Goal: Information Seeking & Learning: Learn about a topic

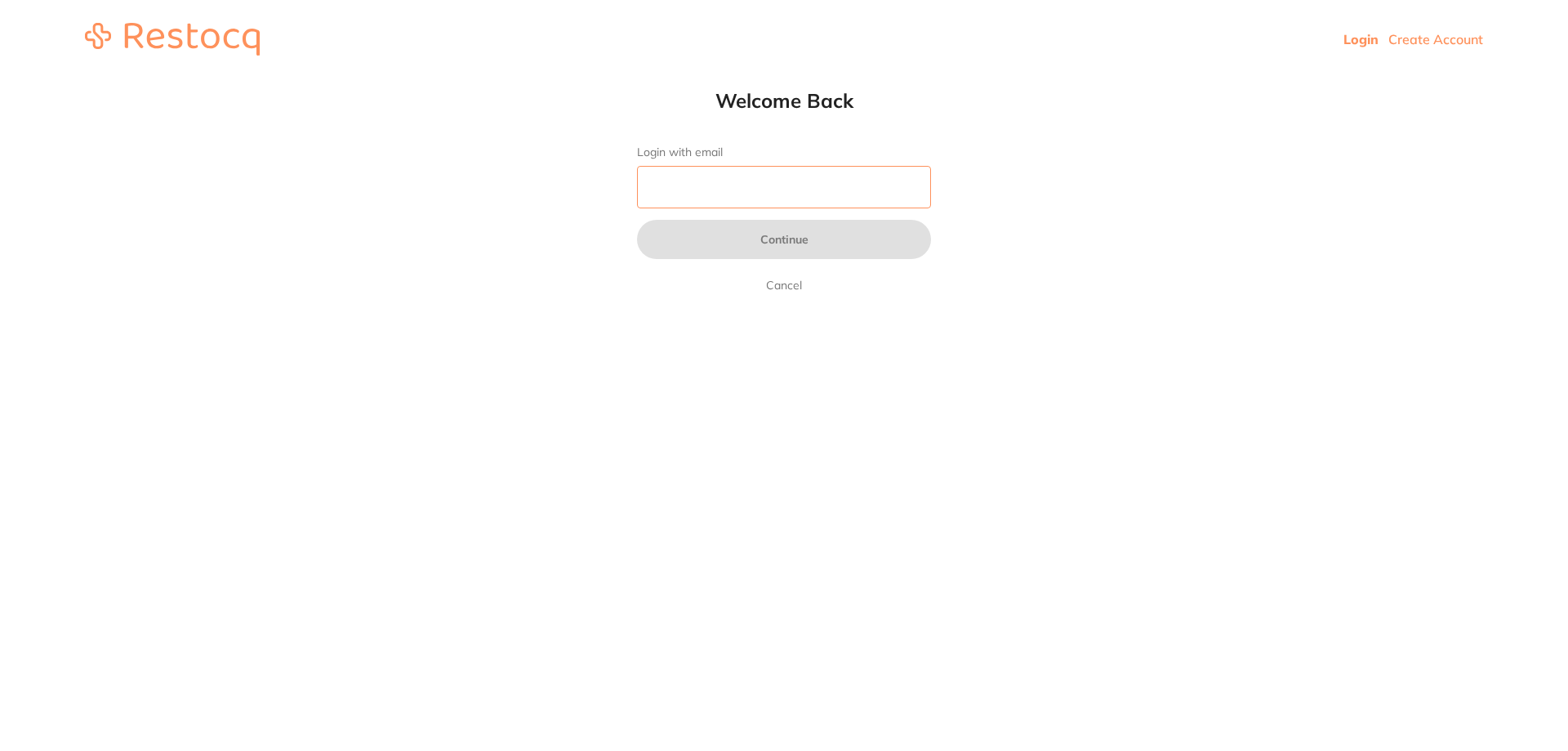
click at [802, 179] on input "Login with email" at bounding box center [784, 186] width 294 height 42
click at [783, 196] on input "Login with email" at bounding box center [784, 186] width 294 height 42
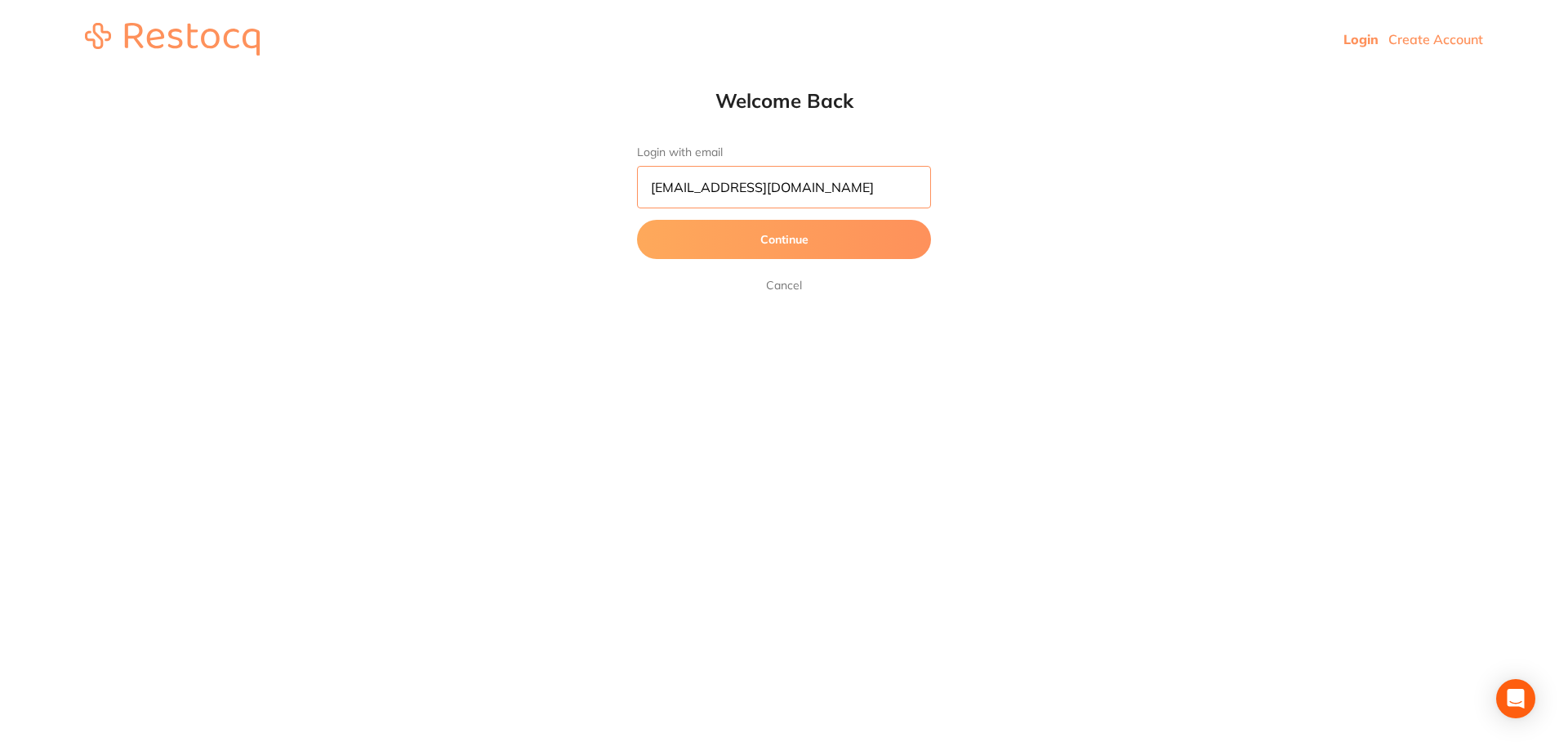
type input "[EMAIL_ADDRESS][DOMAIN_NAME]"
click at [637, 220] on button "Continue" at bounding box center [784, 239] width 294 height 39
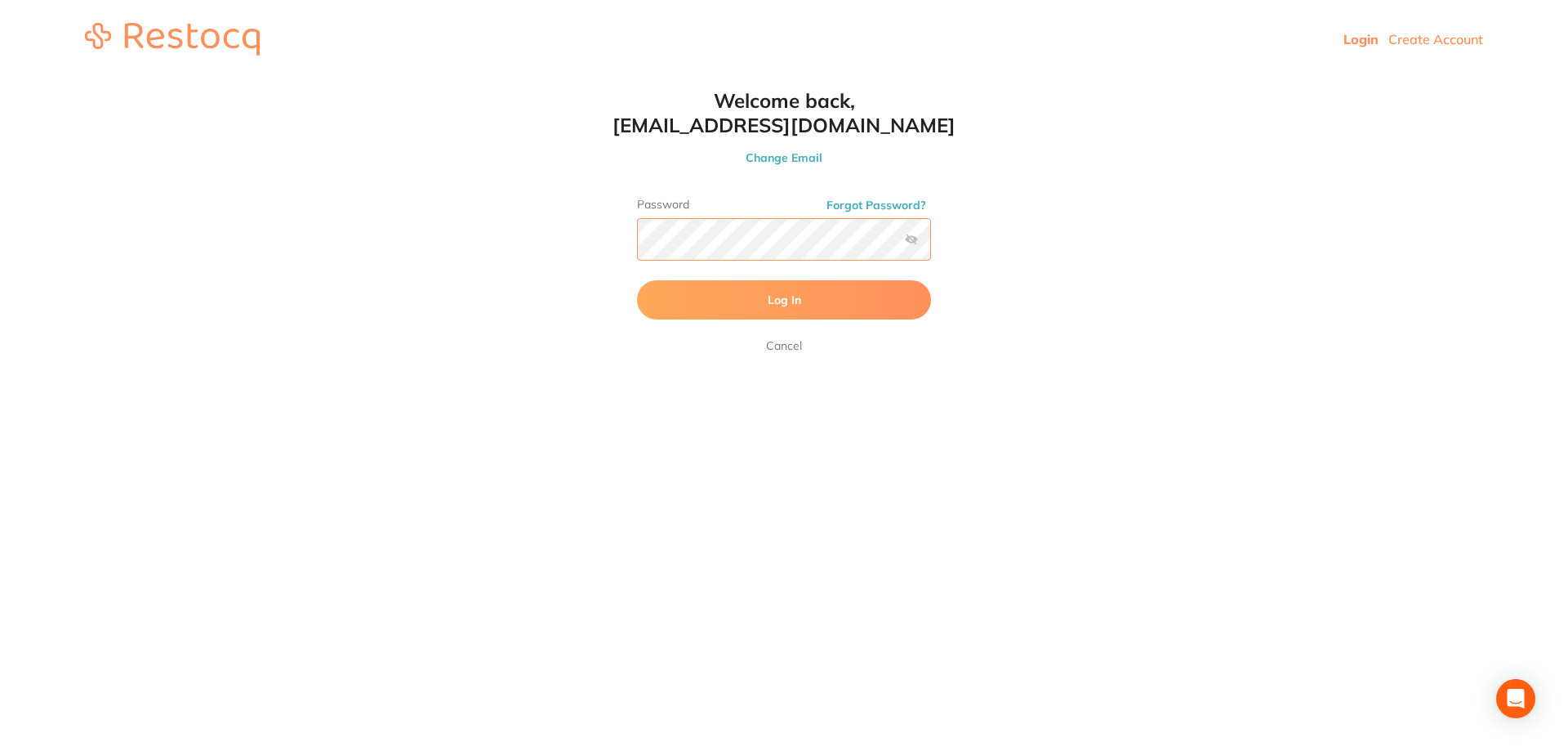
click at [637, 280] on button "Log In" at bounding box center [784, 299] width 294 height 39
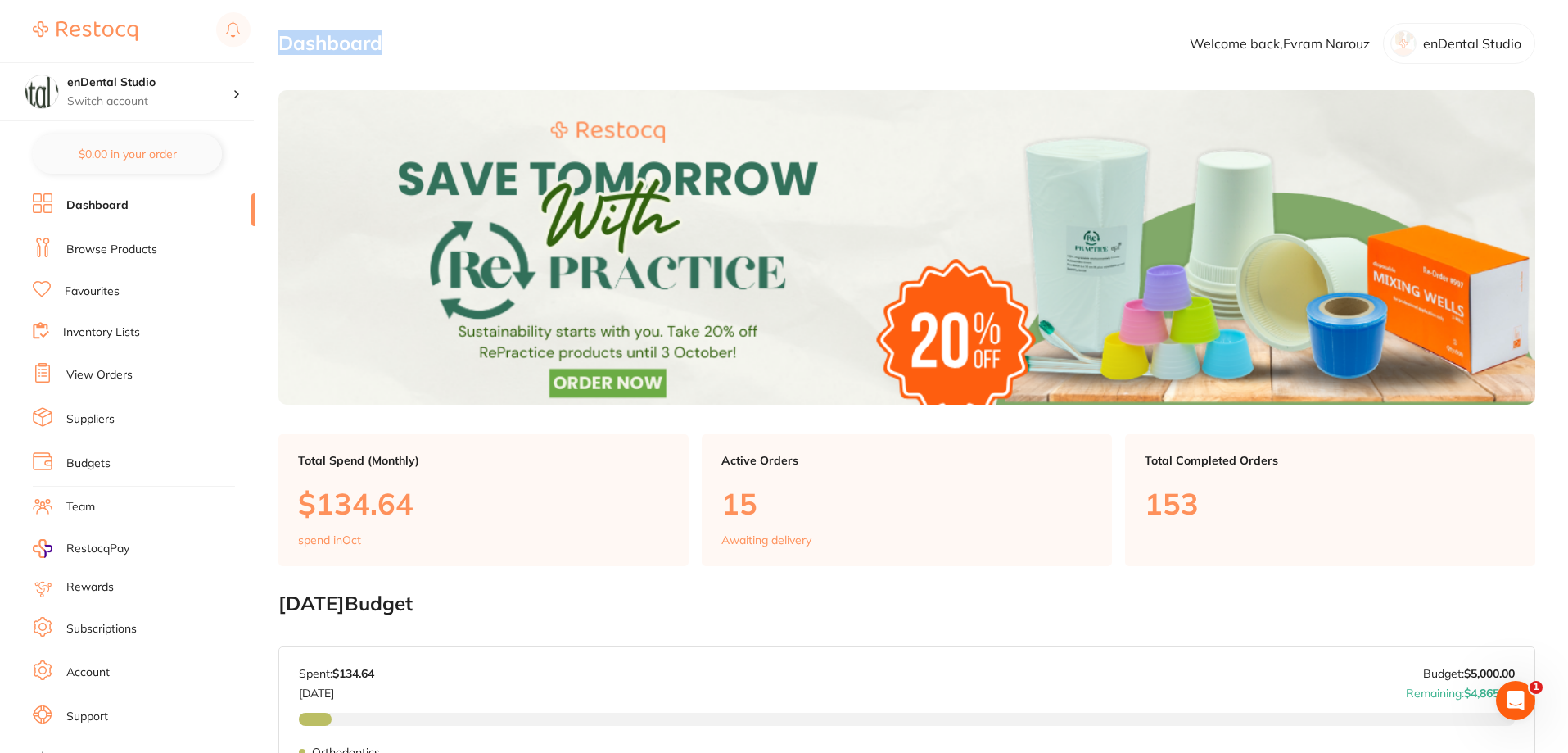
drag, startPoint x: 281, startPoint y: 44, endPoint x: 424, endPoint y: 41, distance: 143.0
click at [424, 41] on section "Dashboard Welcome back, [PERSON_NAME] enDental Studio" at bounding box center [907, 43] width 1257 height 41
click at [81, 252] on link "Browse Products" at bounding box center [112, 249] width 91 height 16
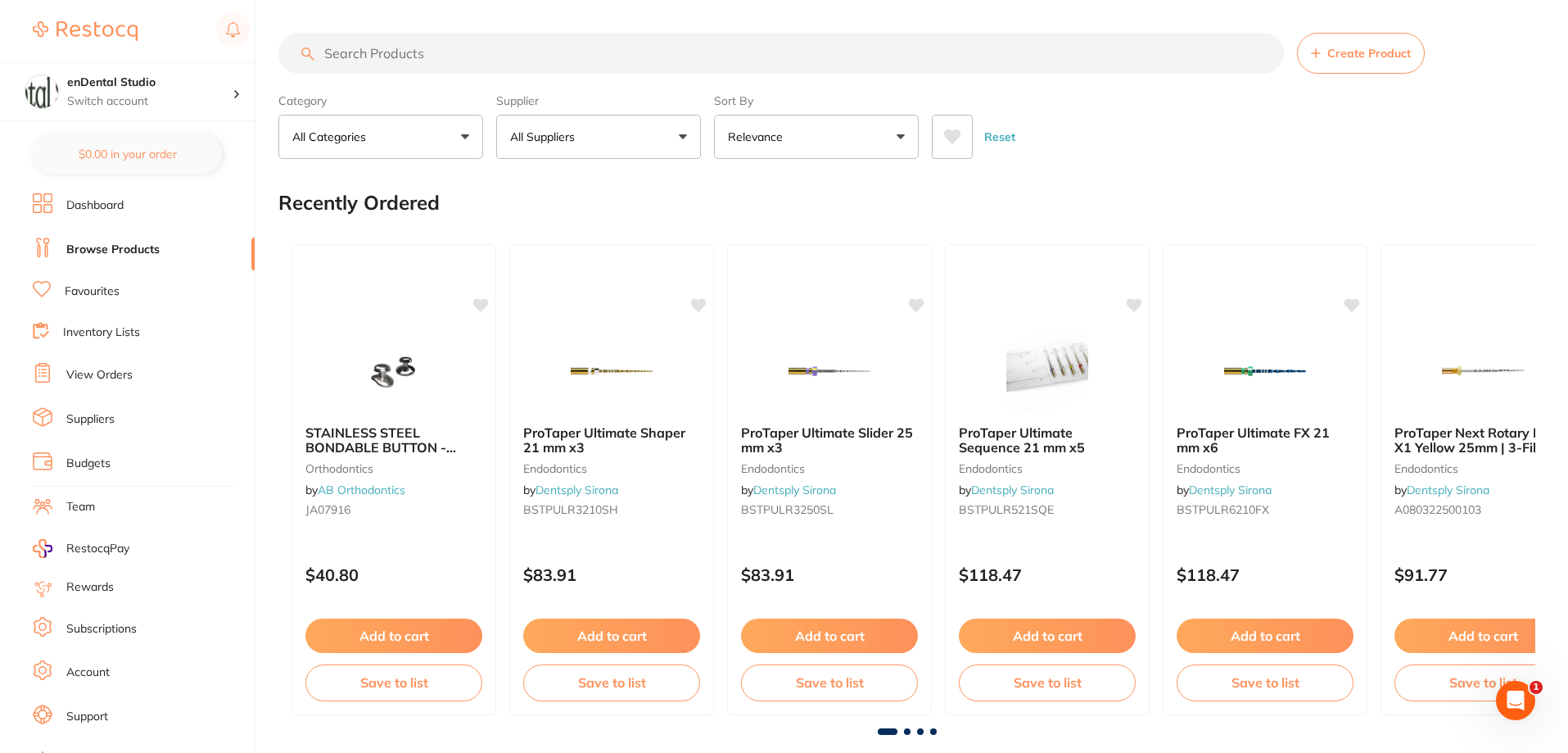
drag, startPoint x: 510, startPoint y: 77, endPoint x: 516, endPoint y: 60, distance: 18.0
click at [510, 74] on section "Create Product Category All Categories All Categories 3D Printing anaesthetic a…" at bounding box center [907, 96] width 1257 height 126
click at [478, 53] on input "search" at bounding box center [781, 53] width 1005 height 41
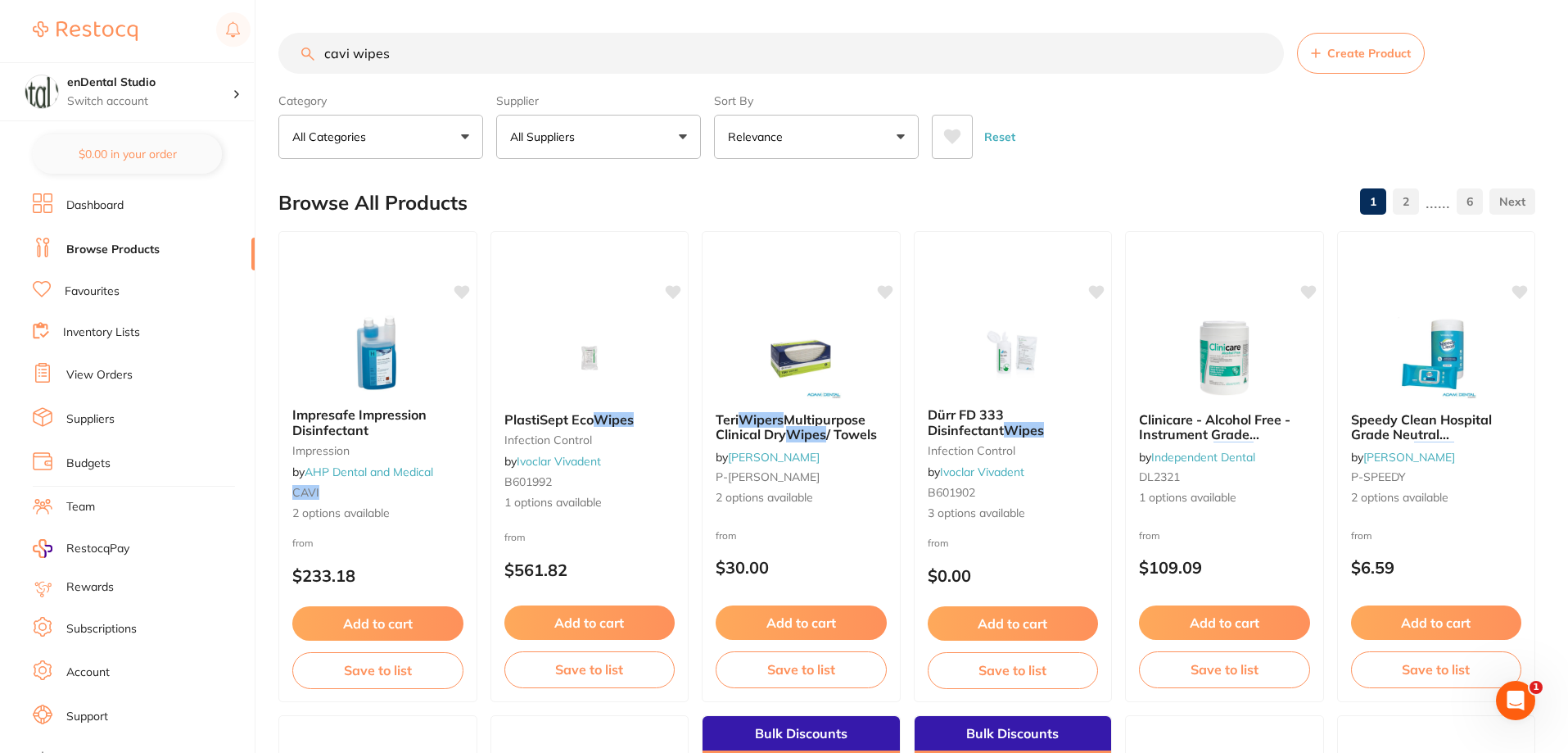
click at [605, 407] on div "PlastiSept Eco Wipes infection control by Ivoclar Vivadent B601992 1 options av…" at bounding box center [590, 461] width 197 height 125
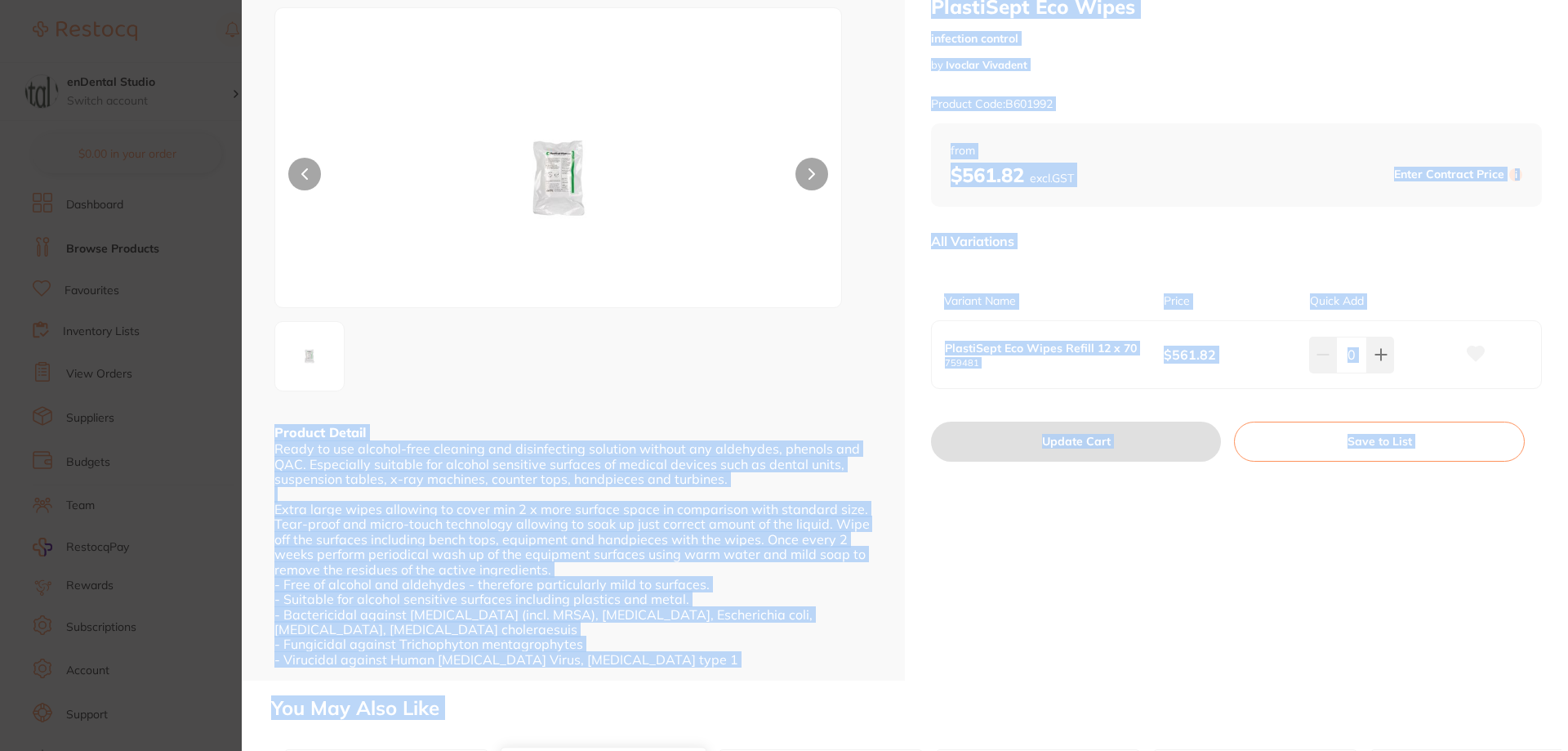
scroll to position [82, 0]
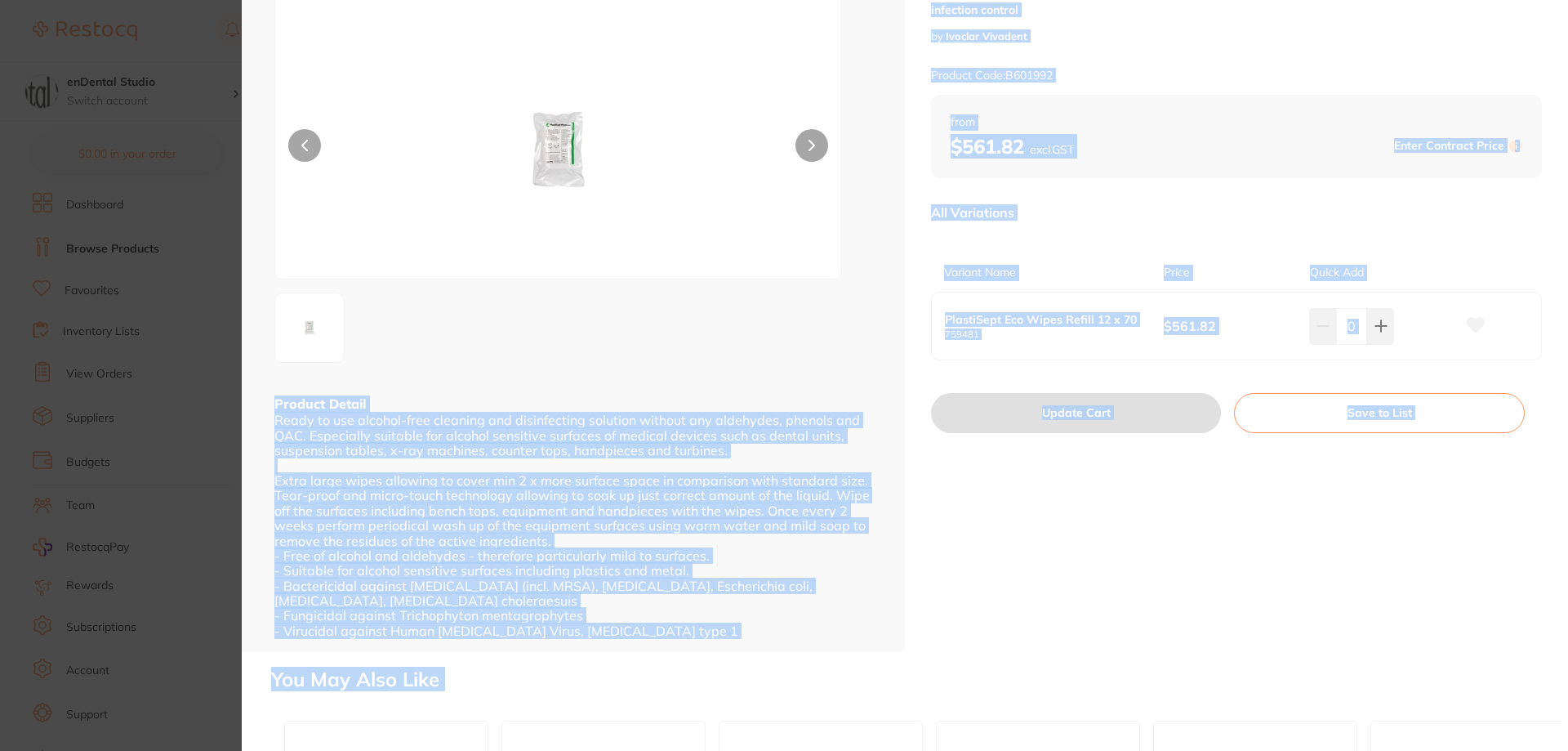
drag, startPoint x: 272, startPoint y: 496, endPoint x: 740, endPoint y: 635, distance: 488.2
click at [740, 635] on div "ESC Product Detail Ready to use alcohol-free cleaning and disinfecting solution…" at bounding box center [572, 285] width 663 height 734
copy div "Product Detail Ready to use alcohol-free cleaning and disinfecting solution wit…"
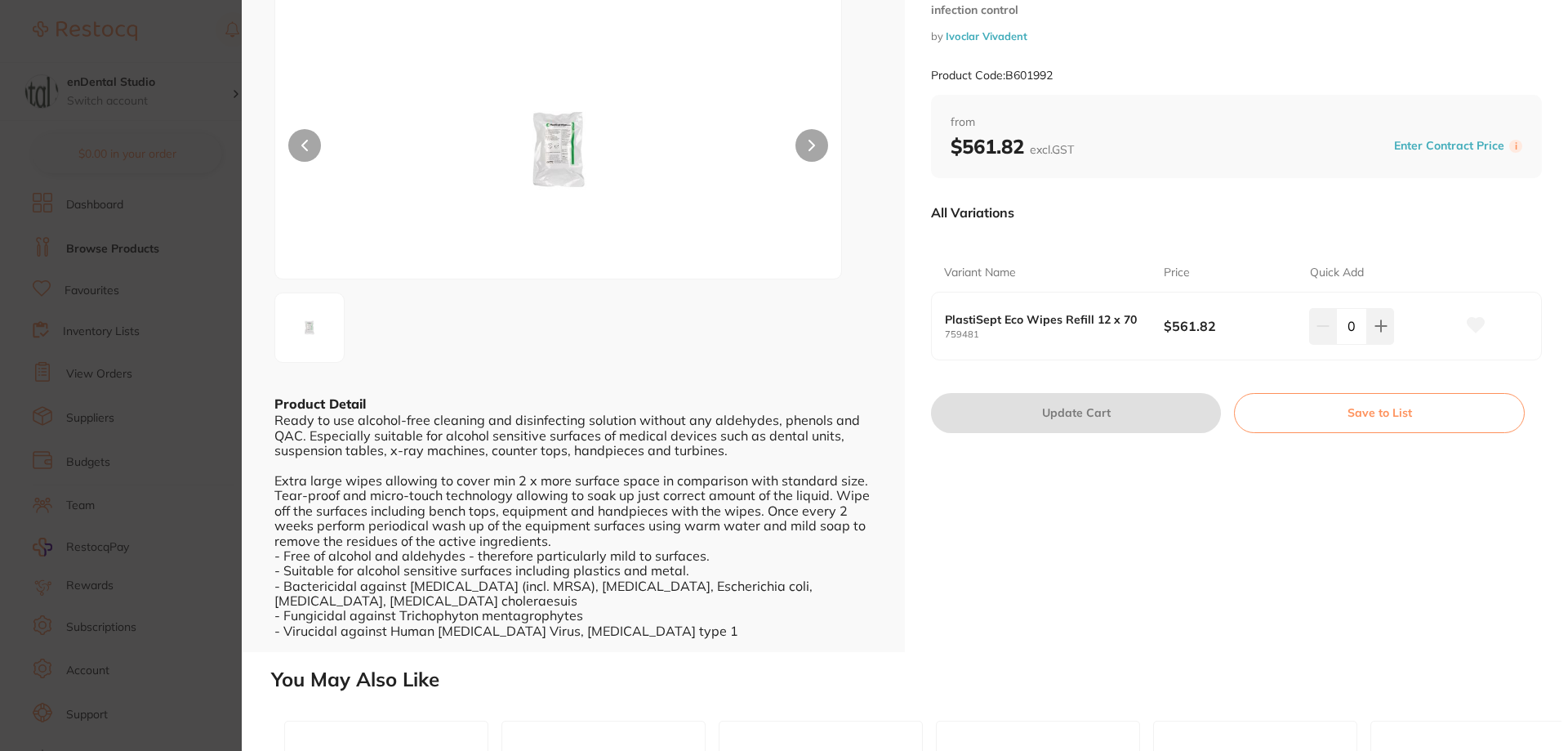
click at [163, 285] on section "PlastiSept Eco Wipes infection control by Ivoclar Vivadent Product Code: B60199…" at bounding box center [784, 375] width 1568 height 751
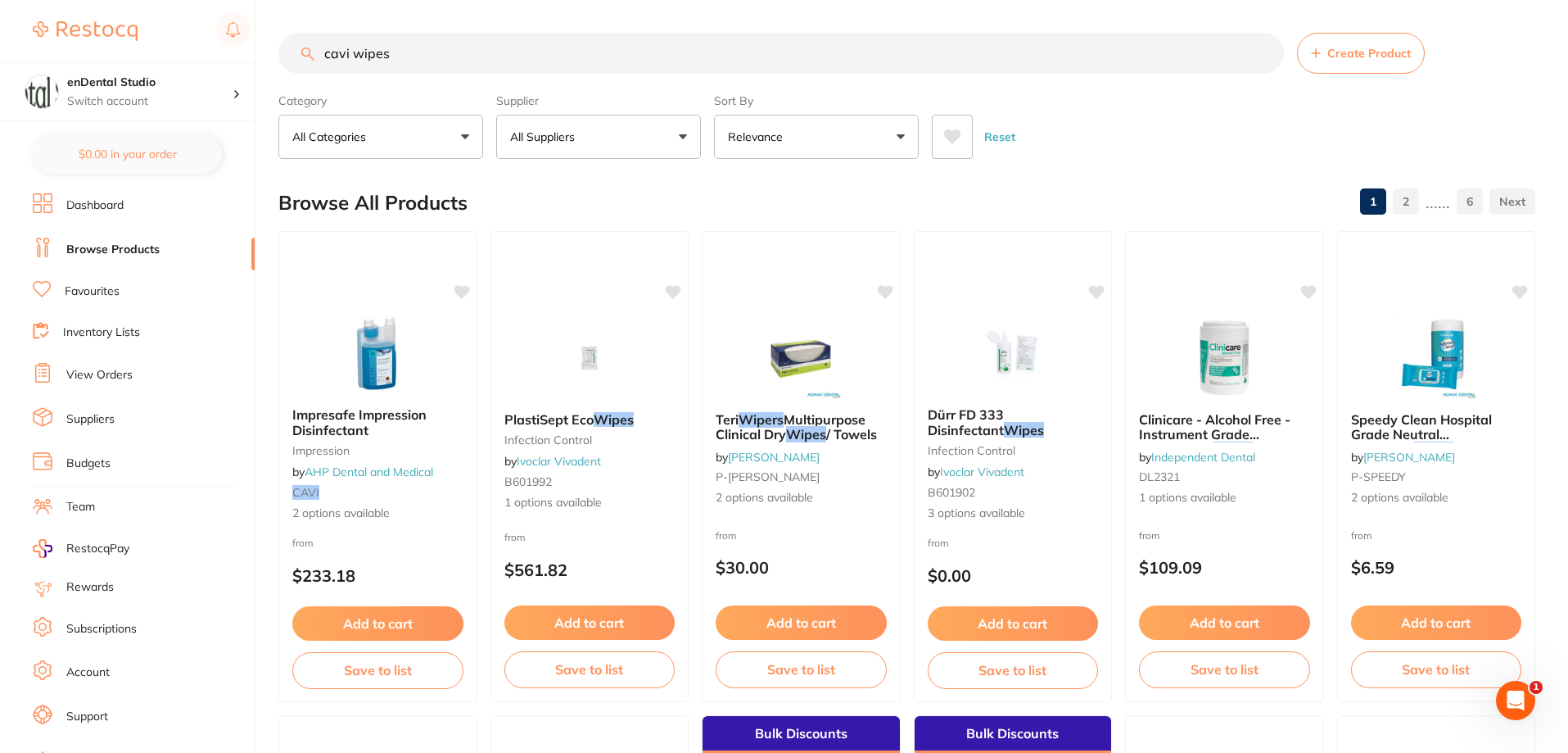
drag, startPoint x: 800, startPoint y: 48, endPoint x: 278, endPoint y: 59, distance: 522.1
click at [278, 59] on input "cavi wipes" at bounding box center [781, 53] width 1005 height 41
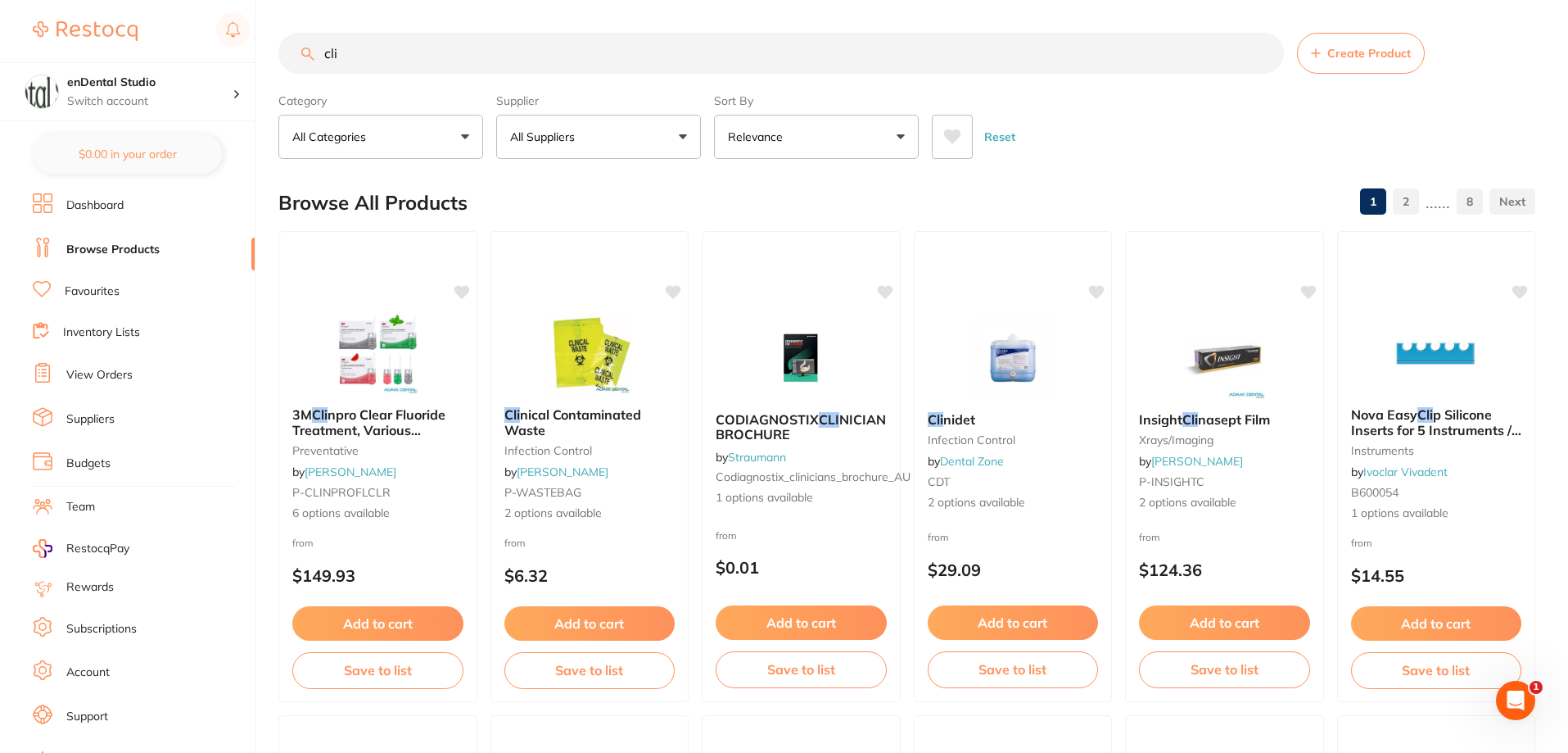
drag, startPoint x: 381, startPoint y: 52, endPoint x: 272, endPoint y: 34, distance: 110.5
click at [274, 36] on div "$0.00 enDental Studio Switch account enDental Studio $0.00 in your order Dashbo…" at bounding box center [784, 376] width 1568 height 753
type input "cavi wipes"
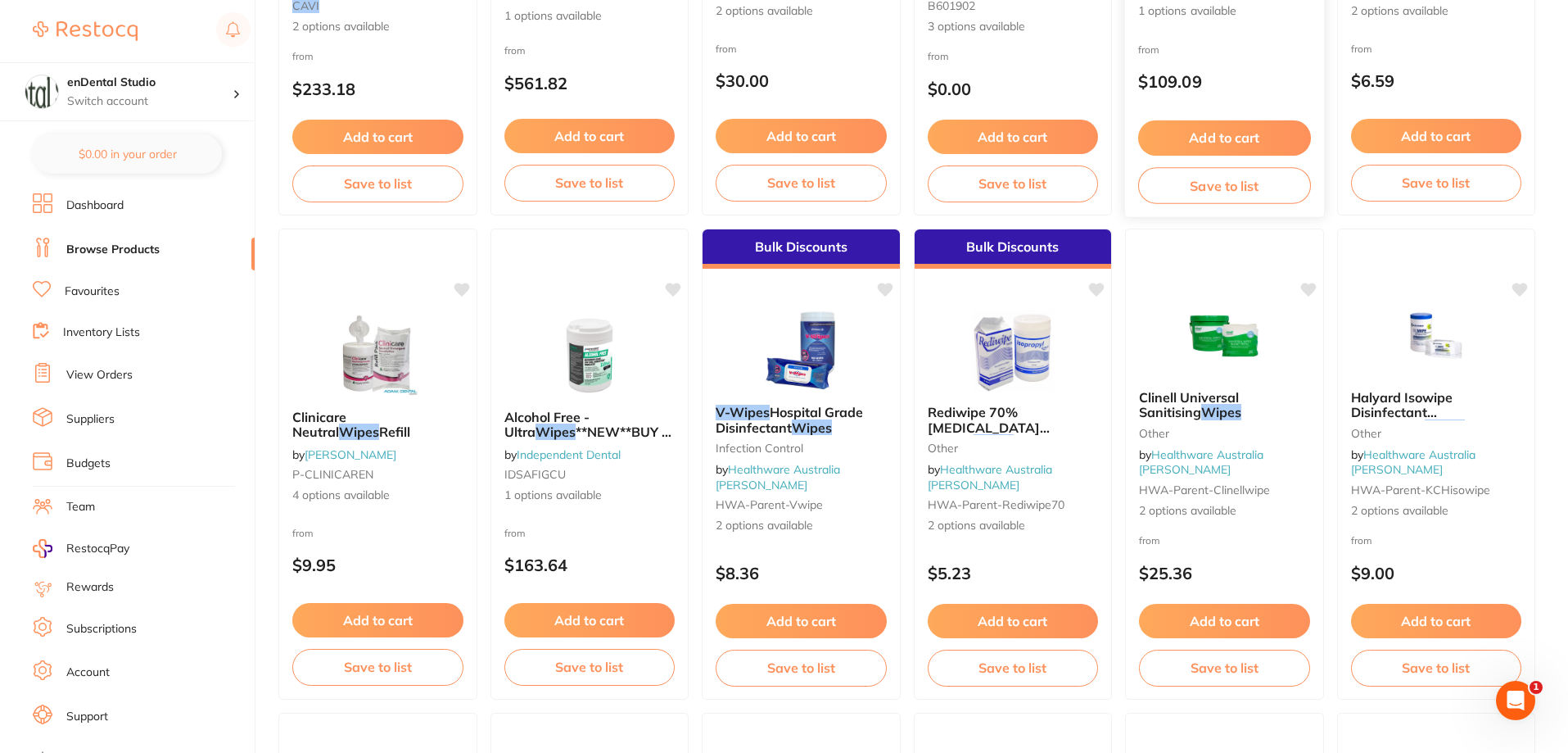
scroll to position [491, 0]
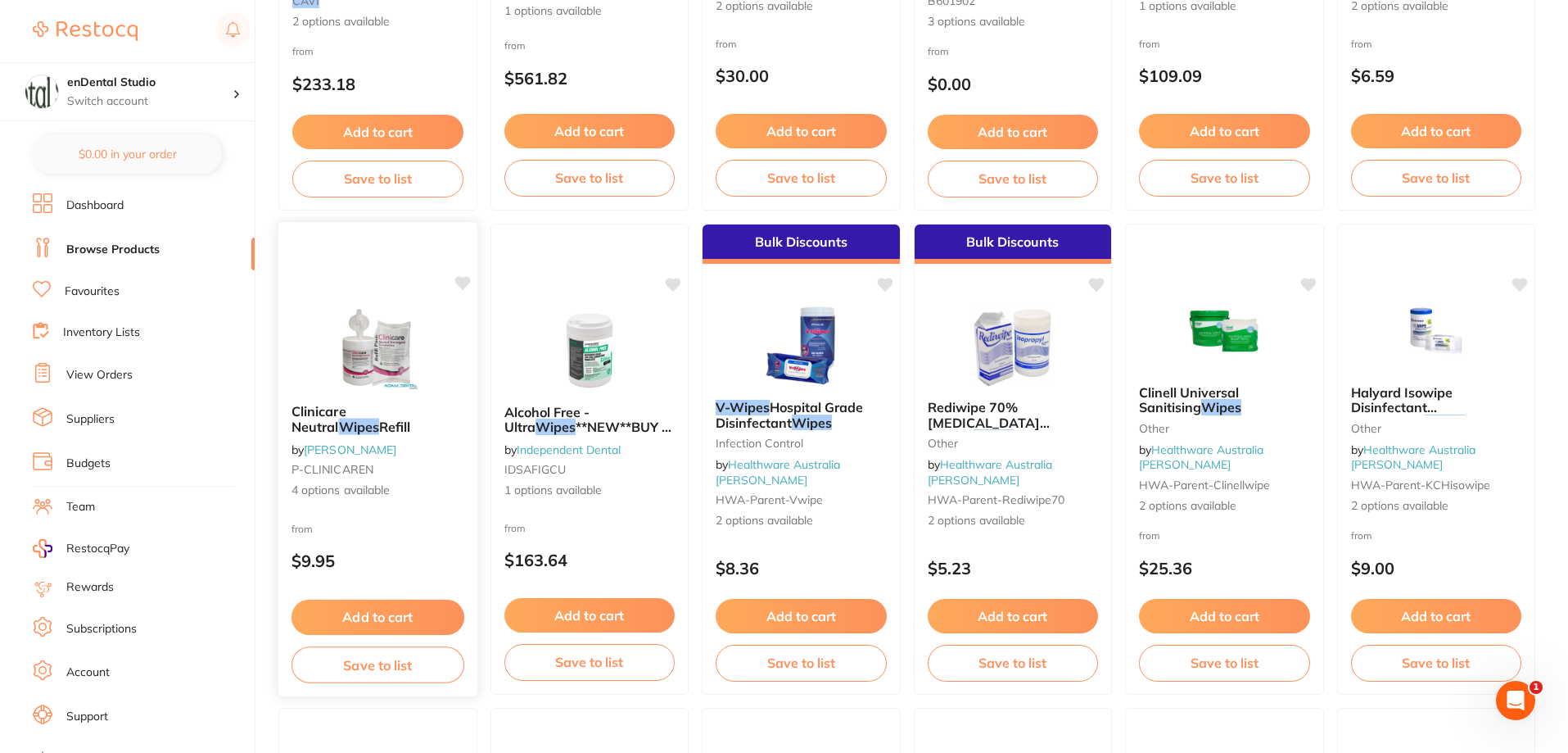
click at [347, 407] on span "Clinicare Neutral" at bounding box center [318, 418] width 54 height 32
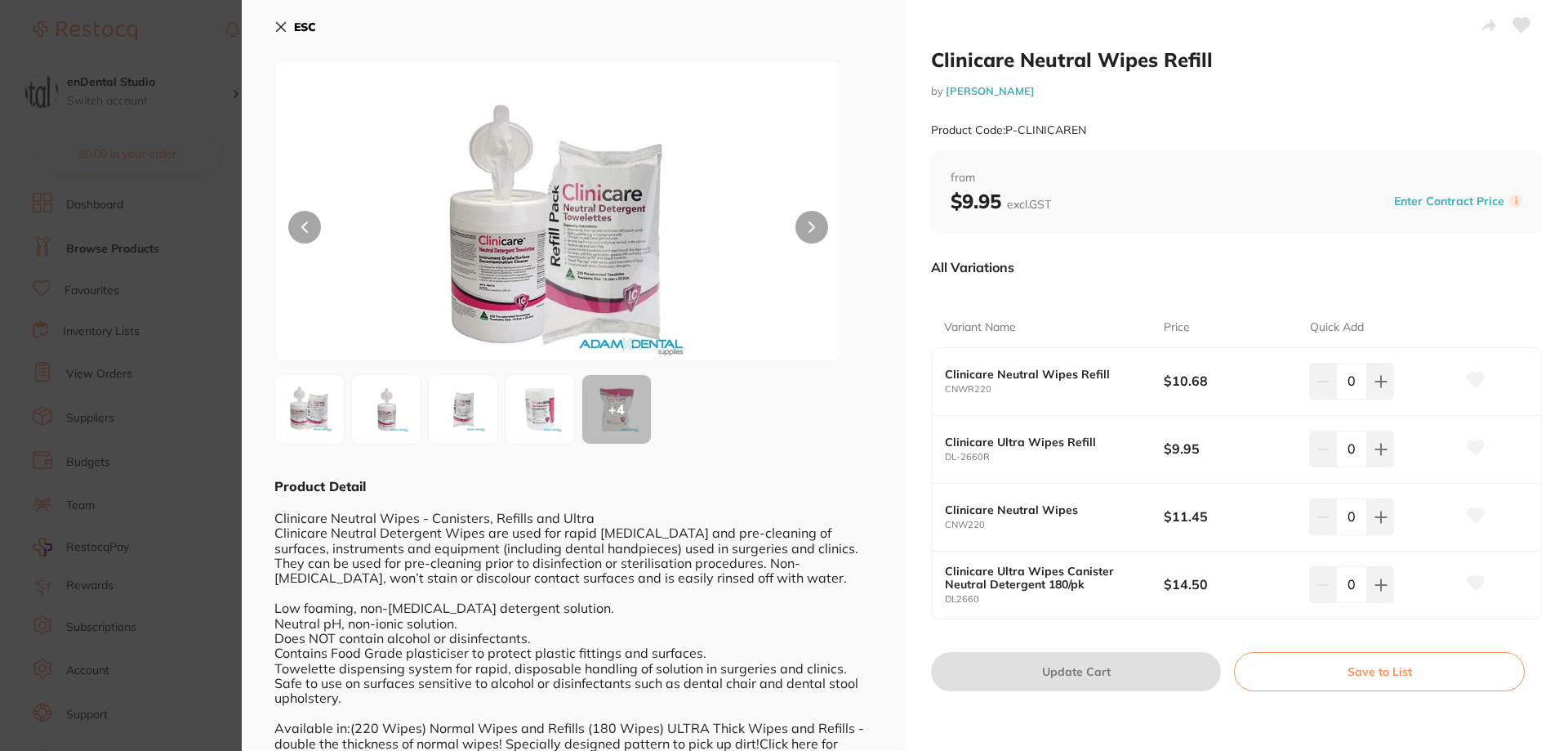
click at [284, 31] on icon at bounding box center [281, 28] width 9 height 9
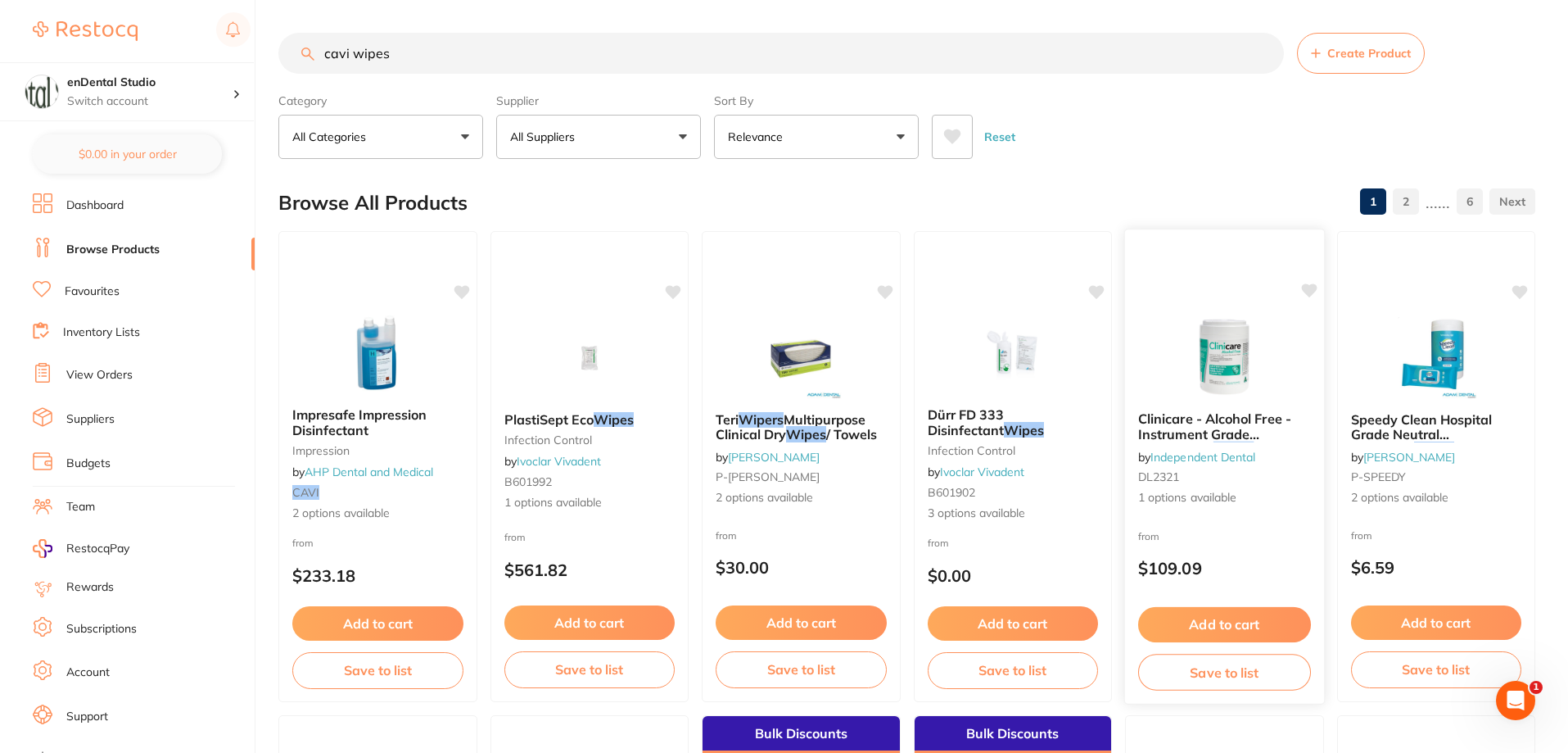
click at [1282, 430] on b "Clinicare - Alcohol Free - Instrument Grade Disinfecting Wipes" at bounding box center [1225, 426] width 173 height 30
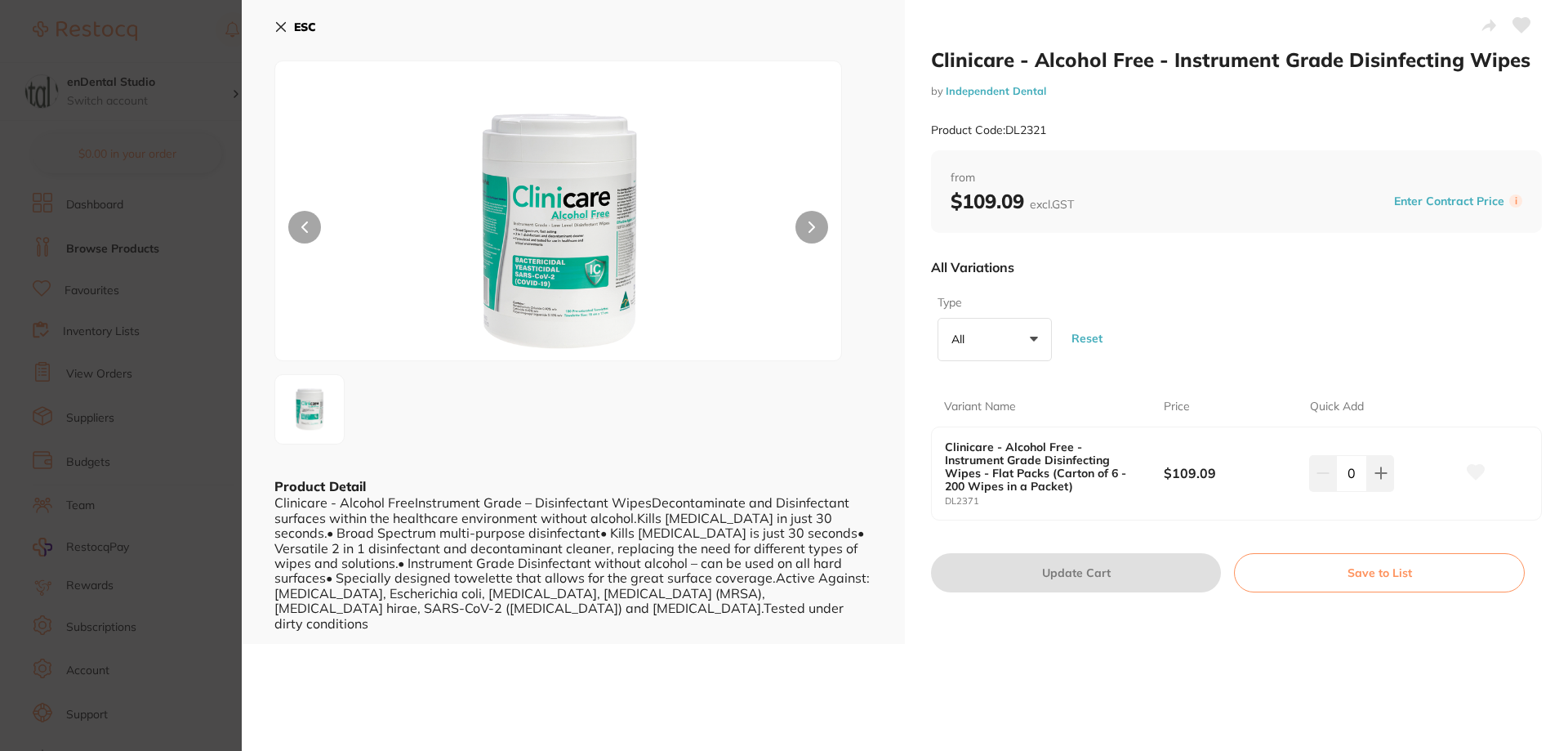
scroll to position [1, 0]
drag, startPoint x: 272, startPoint y: 503, endPoint x: 518, endPoint y: 650, distance: 286.6
click at [518, 651] on div "Clinicare - Alcohol Free - Instrument Grade Disinfecting Wipes by Independent D…" at bounding box center [904, 375] width 1327 height 751
copy div "Clinicare - Alcohol FreeInstrument Grade – Disinfectant WipesDecontaminate and …"
click at [584, 279] on img at bounding box center [559, 230] width 340 height 258
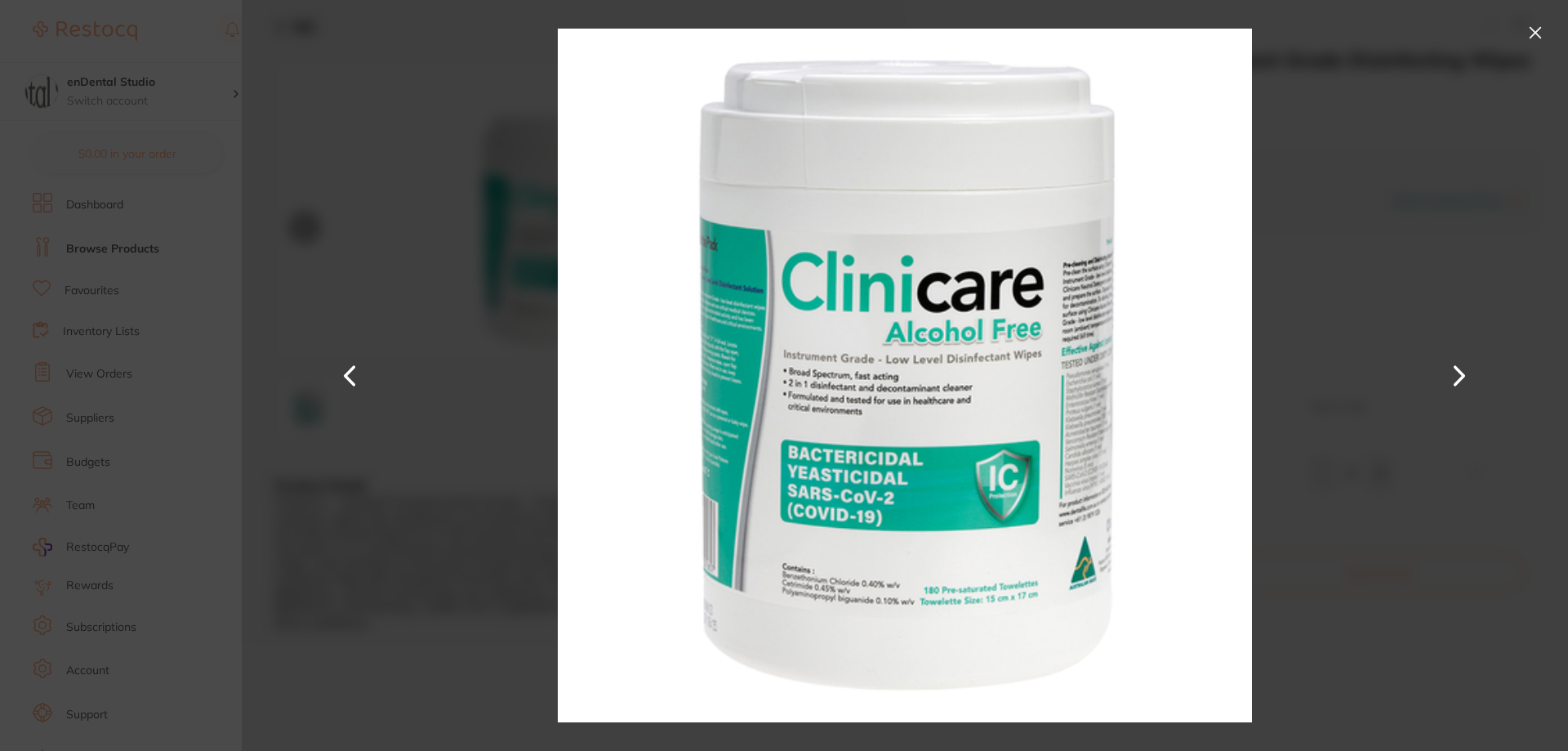
click at [1529, 32] on button at bounding box center [1535, 33] width 26 height 26
